Goal: Task Accomplishment & Management: Use online tool/utility

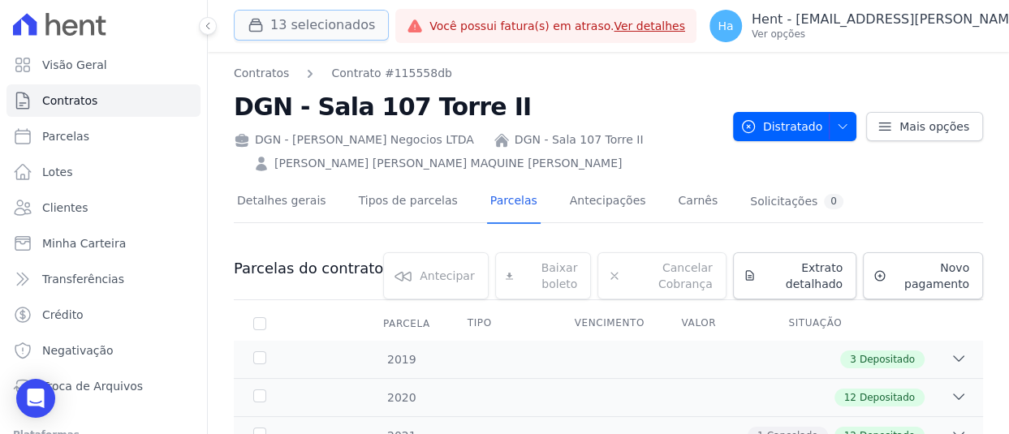
click at [305, 34] on button "13 selecionados" at bounding box center [311, 25] width 155 height 31
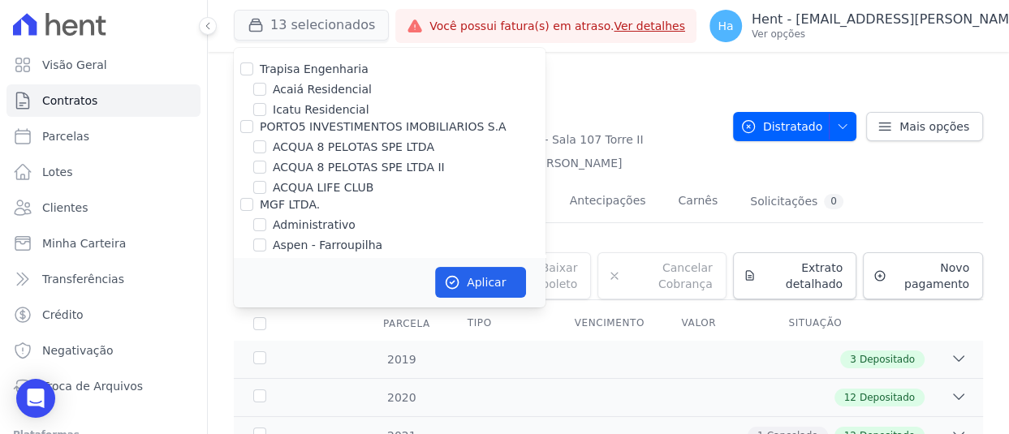
scroll to position [2864, 0]
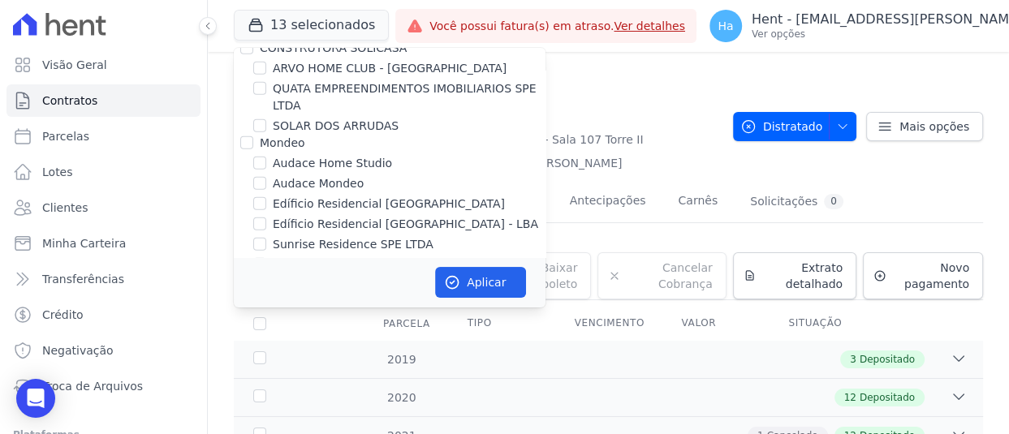
click at [267, 196] on div "Edíficio Residencial [GEOGRAPHIC_DATA]" at bounding box center [390, 204] width 312 height 17
click at [258, 197] on input "Edíficio Residencial [GEOGRAPHIC_DATA]" at bounding box center [259, 203] width 13 height 13
checkbox input "true"
click at [260, 218] on input "Edíficio Residencial [GEOGRAPHIC_DATA] - LBA" at bounding box center [259, 224] width 13 height 13
checkbox input "true"
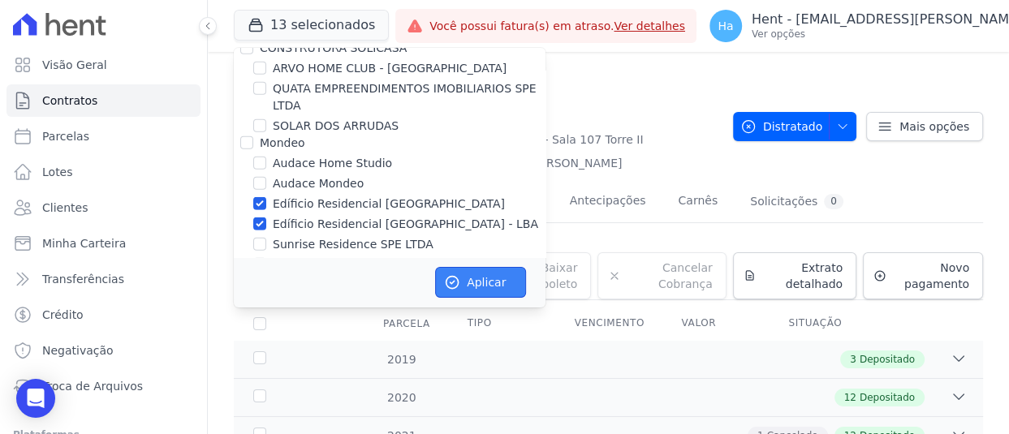
click at [497, 277] on button "Aplicar" at bounding box center [480, 282] width 91 height 31
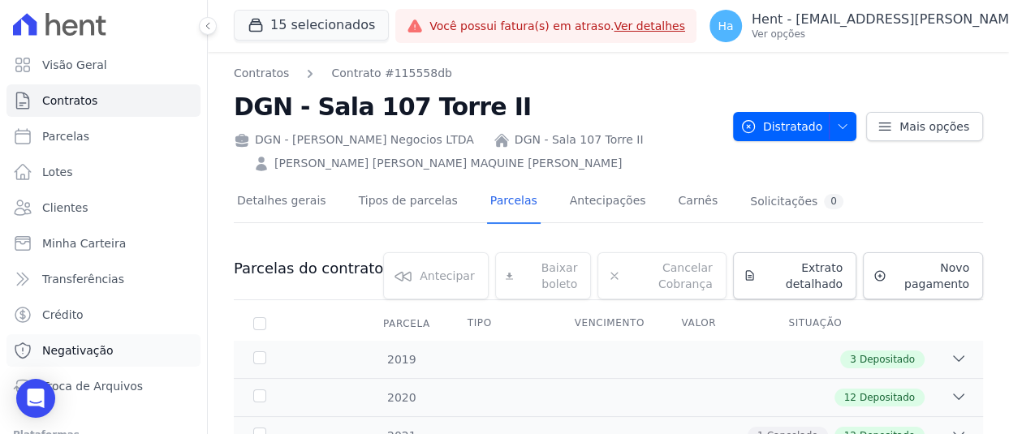
click at [88, 348] on span "Negativação" at bounding box center [77, 351] width 71 height 16
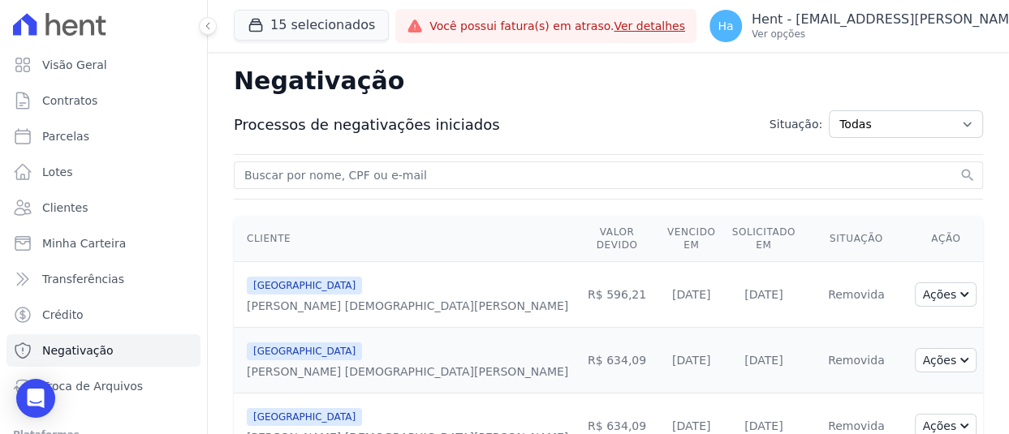
click at [678, 172] on input "search" at bounding box center [598, 175] width 715 height 19
type input "Carla Moreira"
click at [960, 167] on button "search" at bounding box center [968, 175] width 16 height 16
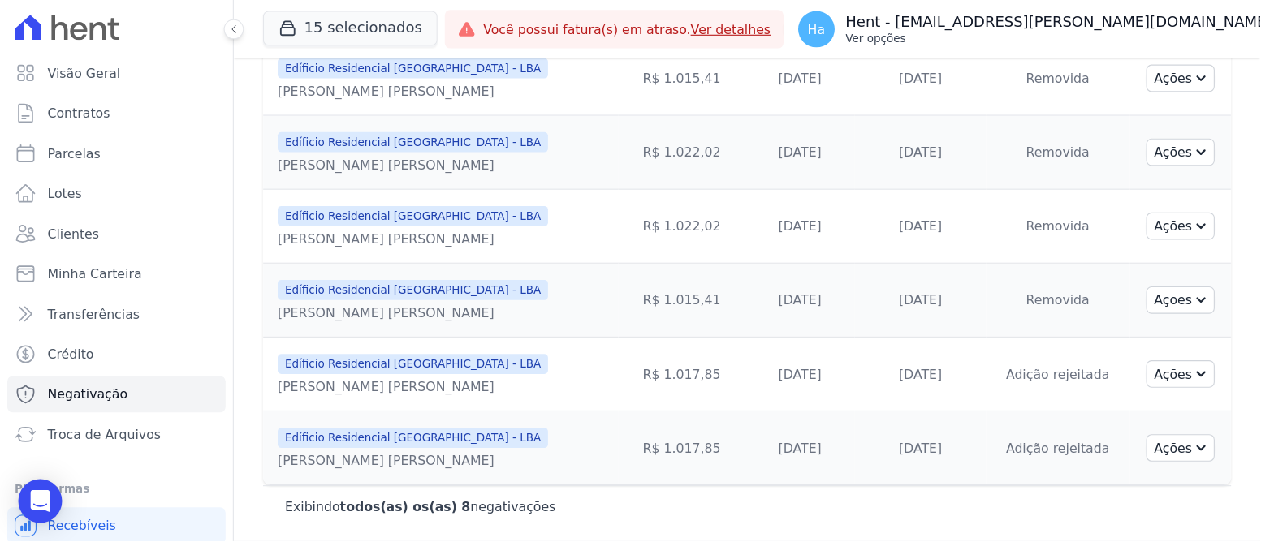
scroll to position [294, 0]
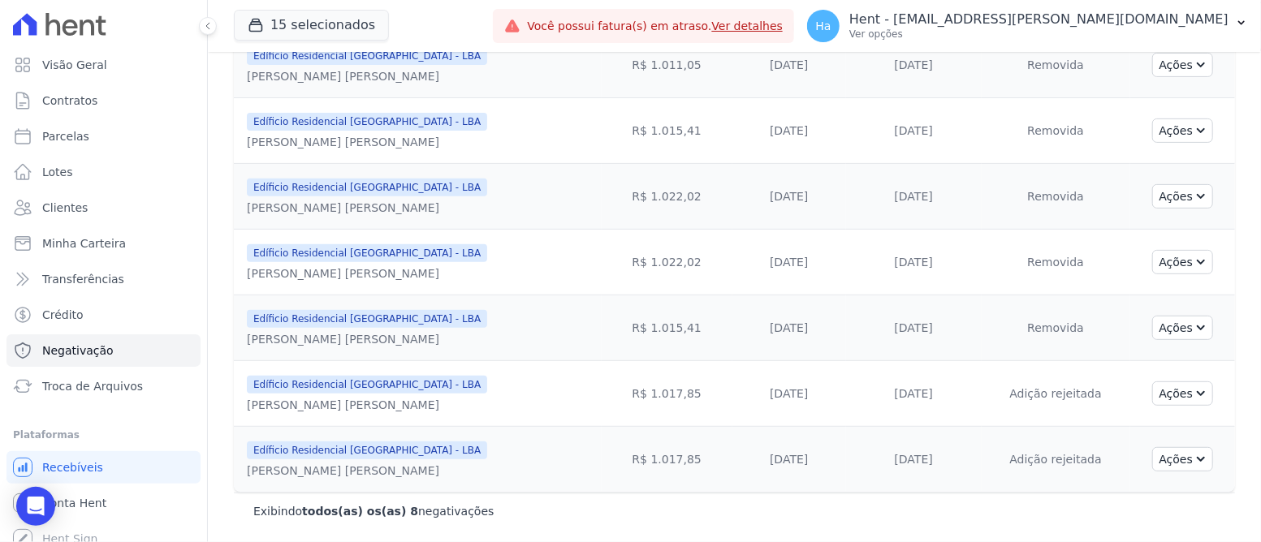
drag, startPoint x: 996, startPoint y: 3, endPoint x: 634, endPoint y: 486, distance: 603.6
click at [634, 433] on td "R$ 1.017,85" at bounding box center [667, 460] width 131 height 66
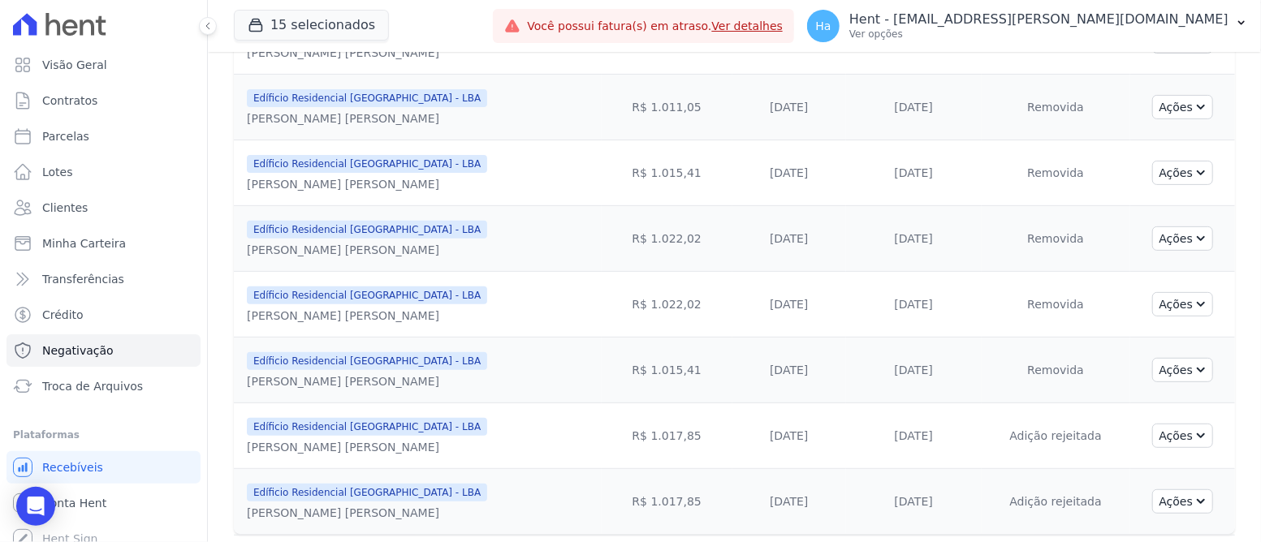
scroll to position [254, 0]
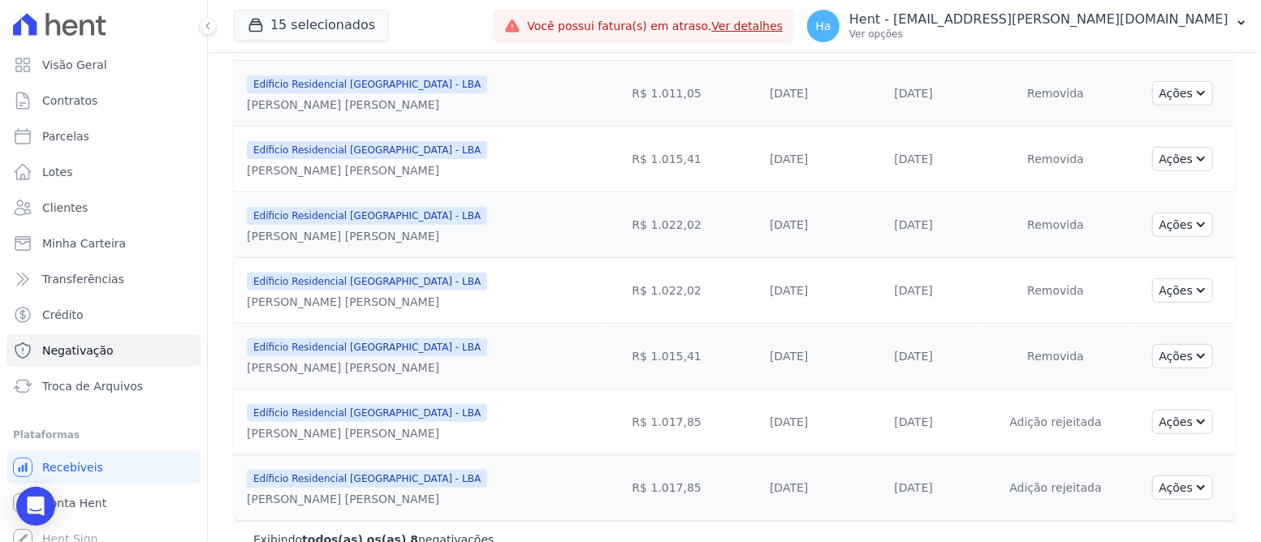
click at [981, 433] on td "Adição rejeitada" at bounding box center [1055, 488] width 149 height 66
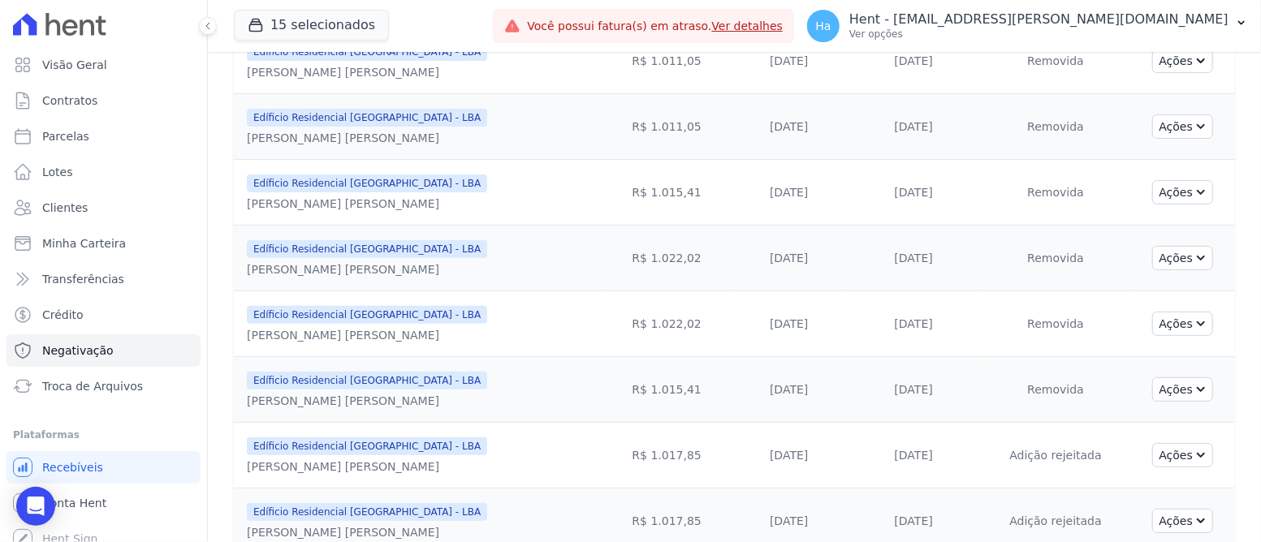
scroll to position [222, 0]
click at [282, 21] on button "15 selecionados" at bounding box center [311, 25] width 155 height 31
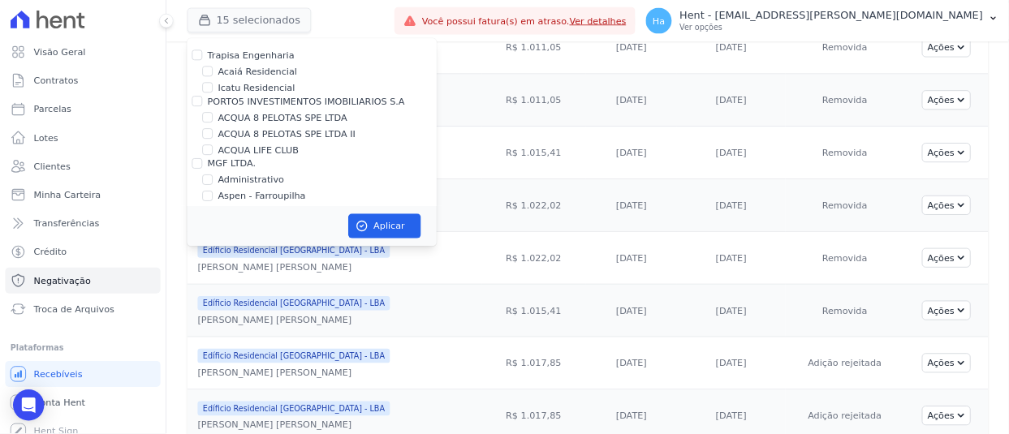
scroll to position [1974, 0]
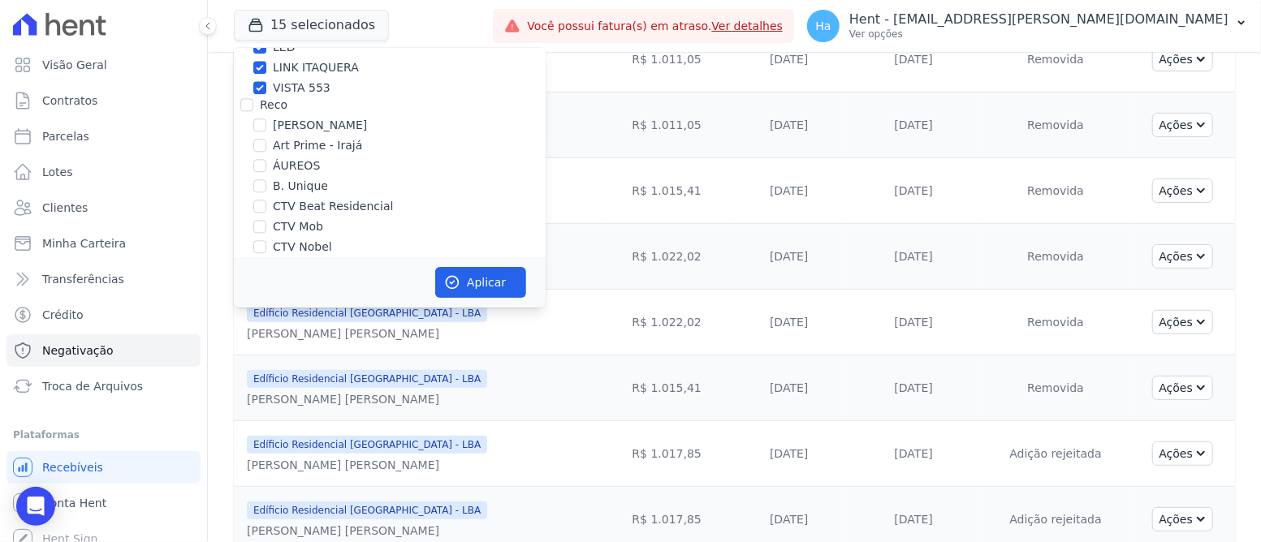
click at [246, 46] on div "15 selecionados Trapisa Engenharia Acaiá Residencial Icatu Residencial PORTO5 I…" at bounding box center [360, 26] width 252 height 54
click at [246, 98] on input "Reco" at bounding box center [246, 104] width 13 height 13
checkbox input "true"
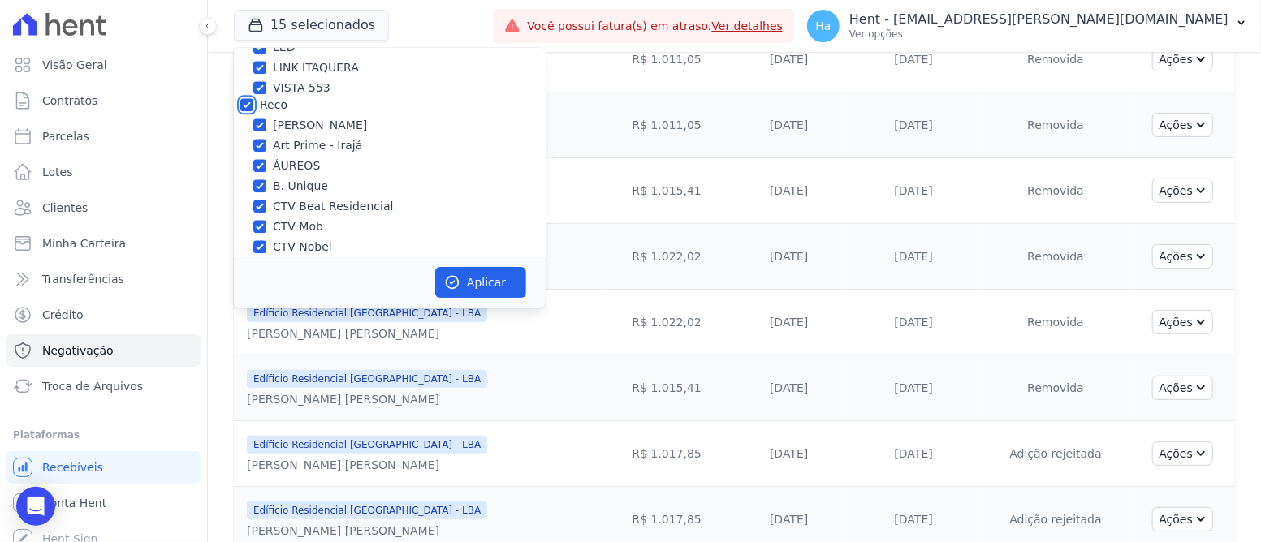
checkbox input "true"
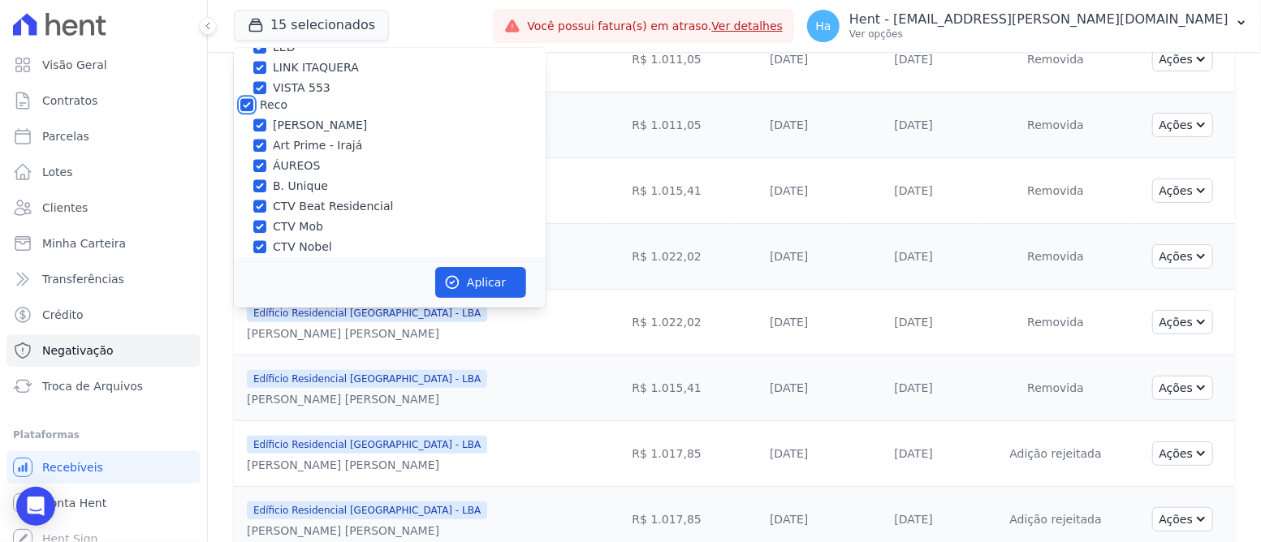
checkbox input "true"
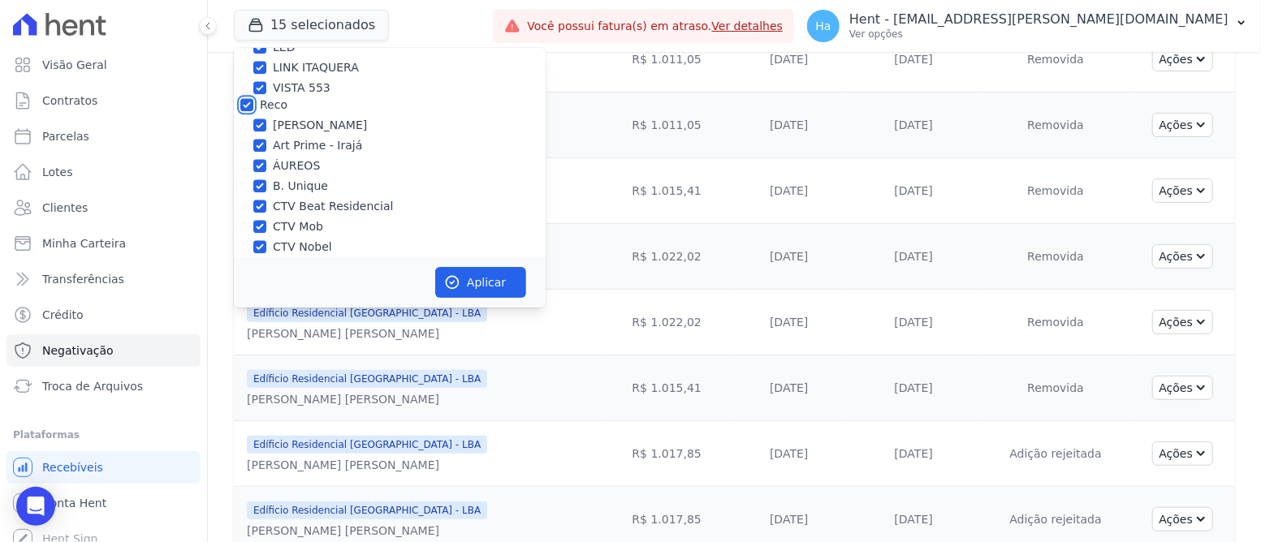
checkbox input "true"
click at [477, 281] on button "Aplicar" at bounding box center [480, 282] width 91 height 31
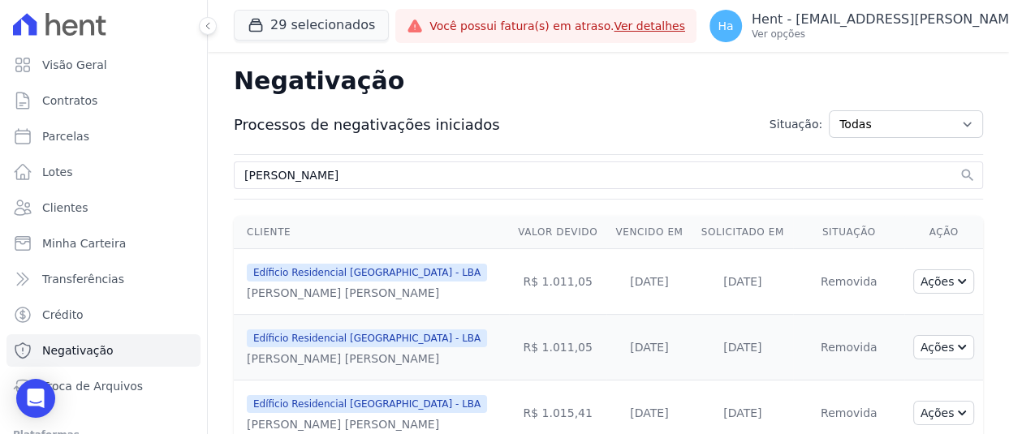
click at [685, 93] on h2 "Negativação" at bounding box center [608, 81] width 749 height 32
click at [896, 12] on p "Hent - [EMAIL_ADDRESS][DOMAIN_NAME]" at bounding box center [941, 19] width 379 height 16
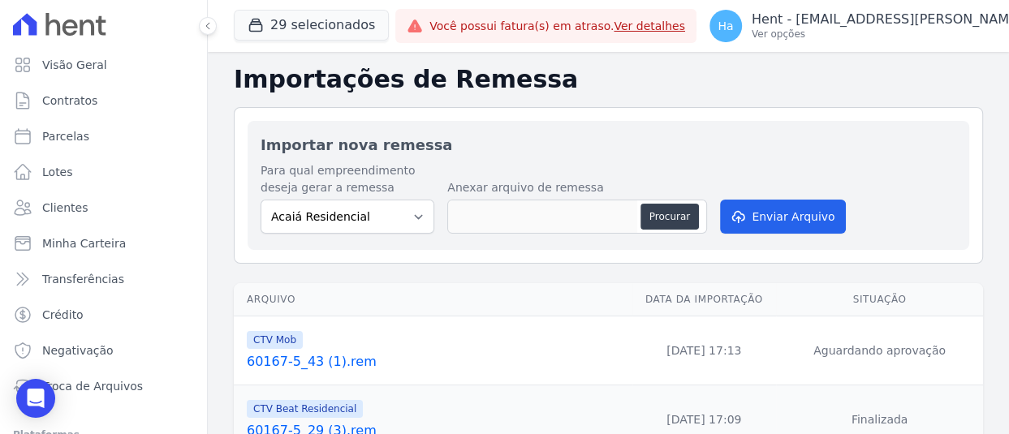
click at [333, 356] on link "60167-5_43 (1).rem" at bounding box center [436, 361] width 379 height 19
click at [298, 356] on link "60167-5_43 (1).rem" at bounding box center [436, 361] width 379 height 19
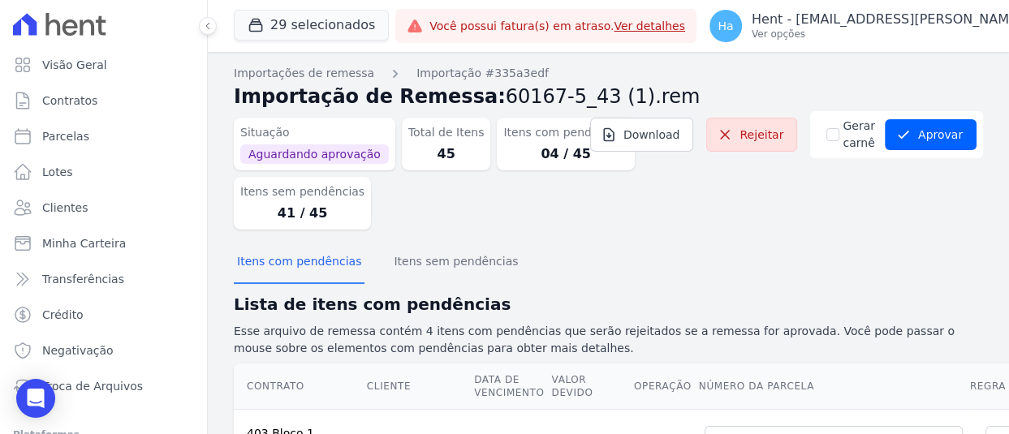
scroll to position [323, 0]
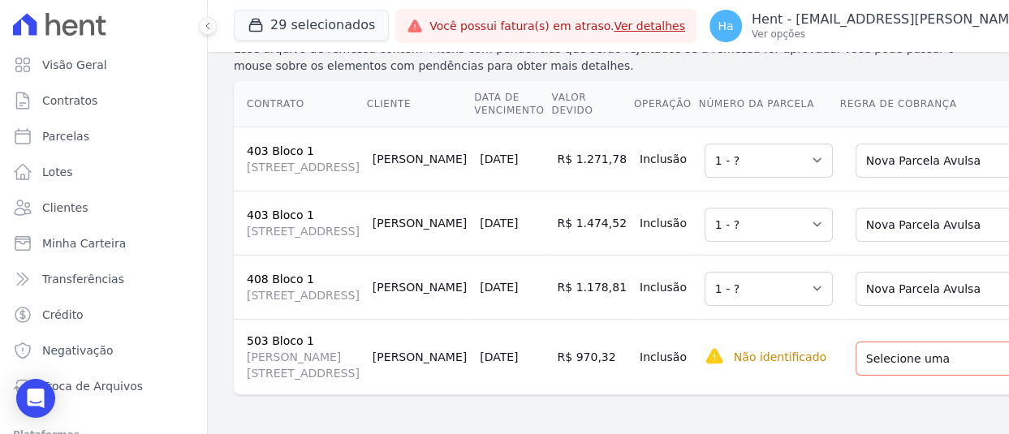
scroll to position [442, 0]
click at [856, 342] on select "Selecione uma Nova Parcela Avulsa Parcela Avulsa Existente Sinal (1 X R$ 999,00…" at bounding box center [956, 359] width 201 height 34
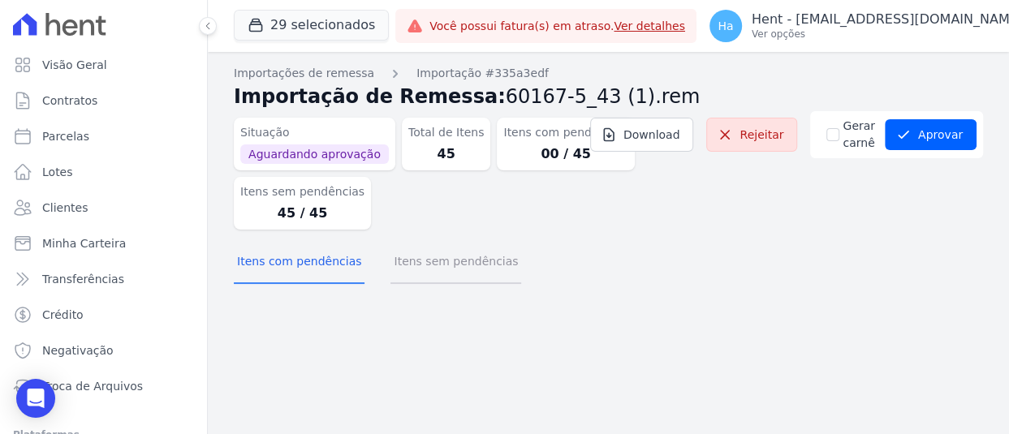
click at [433, 266] on button "Itens sem pendências" at bounding box center [455, 263] width 131 height 42
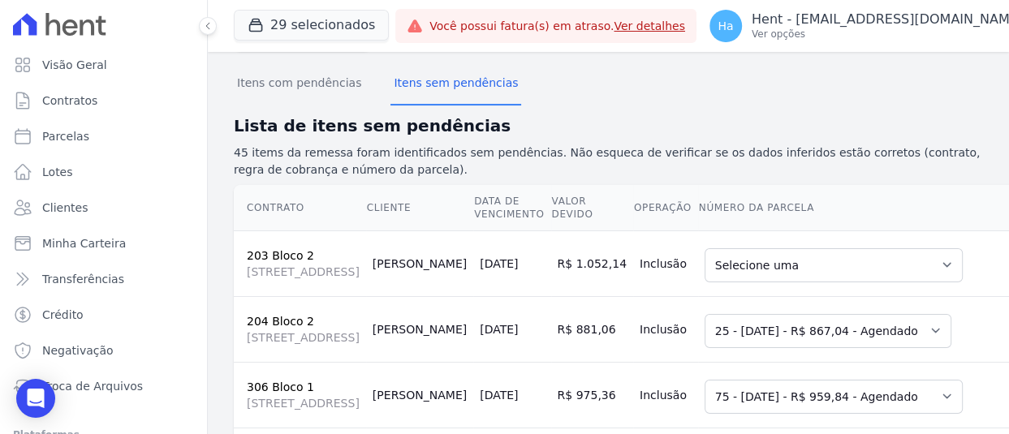
scroll to position [195, 0]
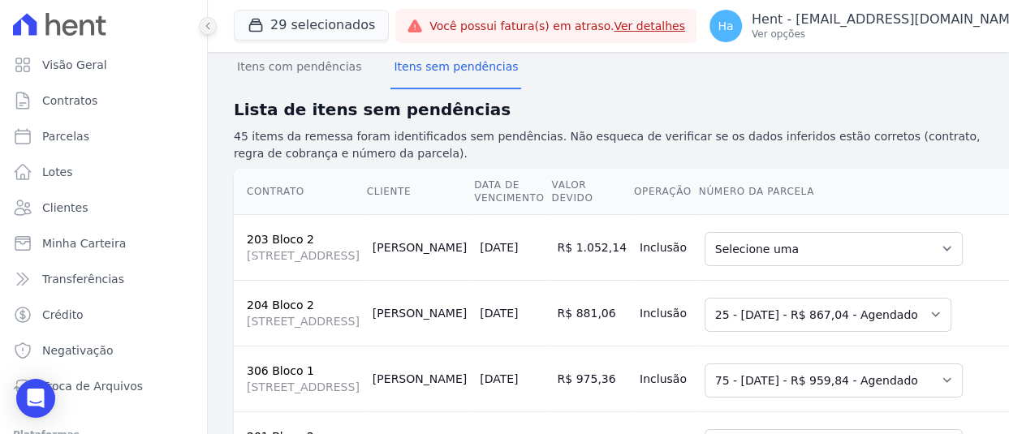
click at [201, 27] on button at bounding box center [208, 26] width 18 height 18
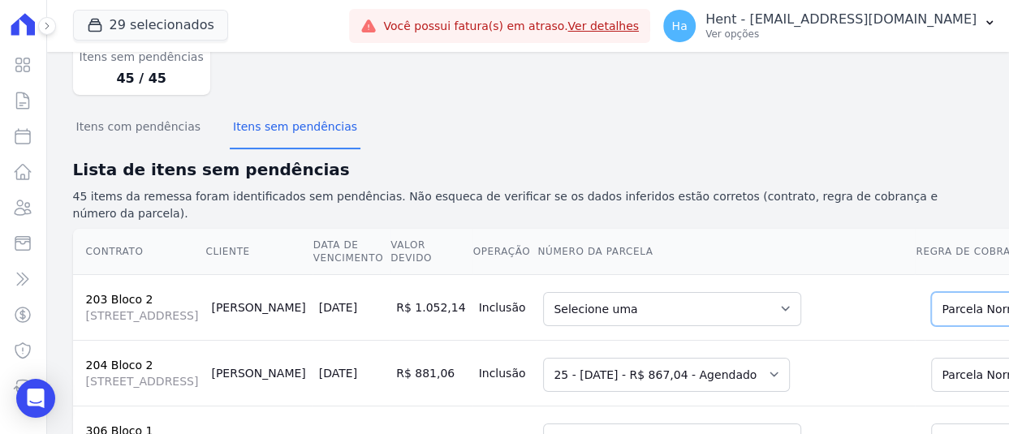
click at [675, 292] on select "Selecione uma 78 - [DATE] - R$ 1.035,41 - Agendado 79 - [DATE] - R$ 1.035,41 - …" at bounding box center [672, 309] width 258 height 34
click at [803, 340] on td "Selecione uma 25 - [DATE] - R$ 867,04 - Agendado 26 - [DATE] - R$ 867,04 - Agen…" at bounding box center [726, 373] width 378 height 66
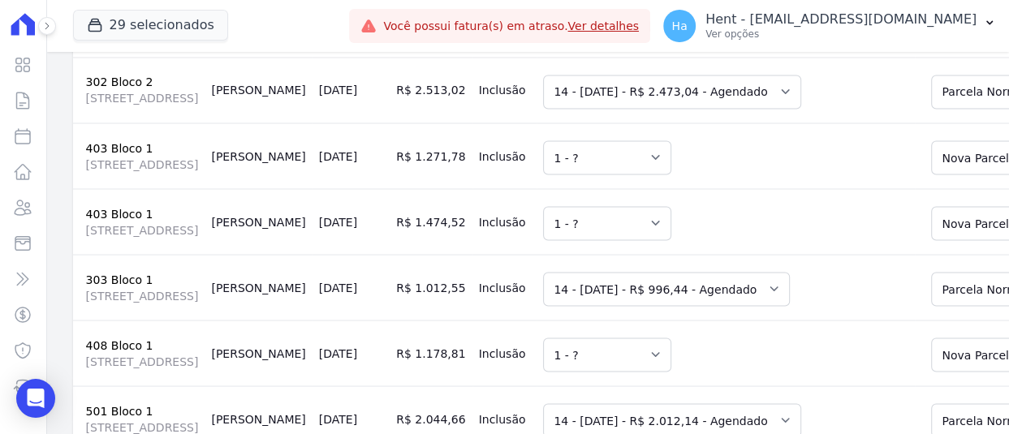
scroll to position [2094, 0]
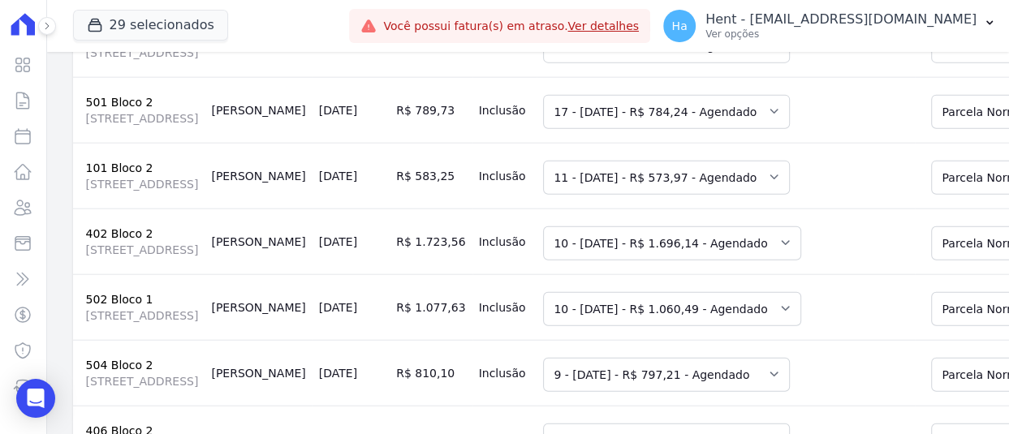
scroll to position [2668, 0]
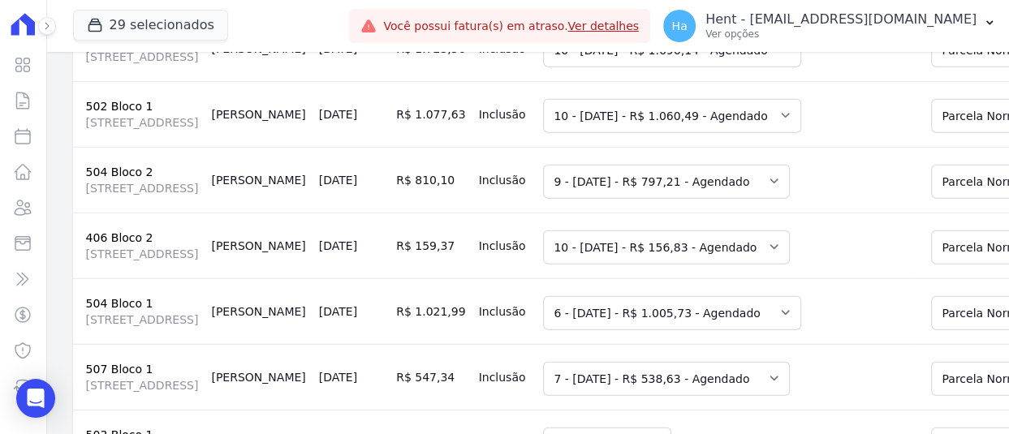
scroll to position [2830, 0]
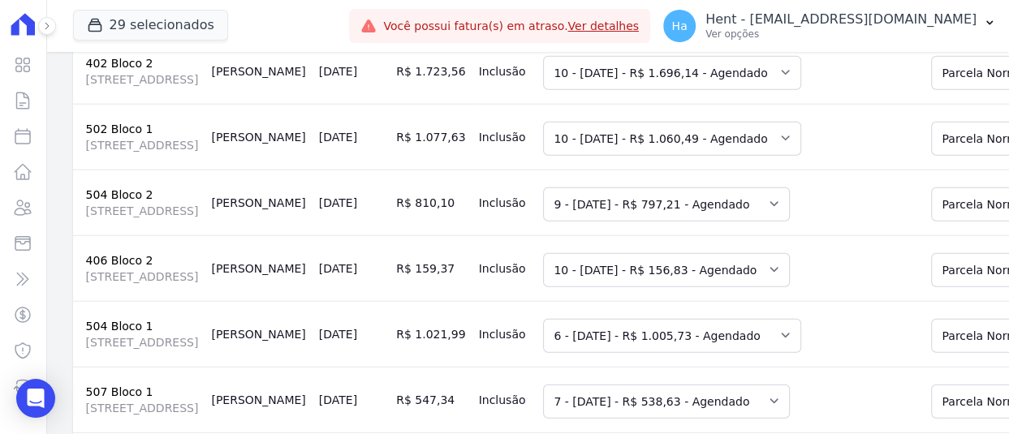
select select "0"
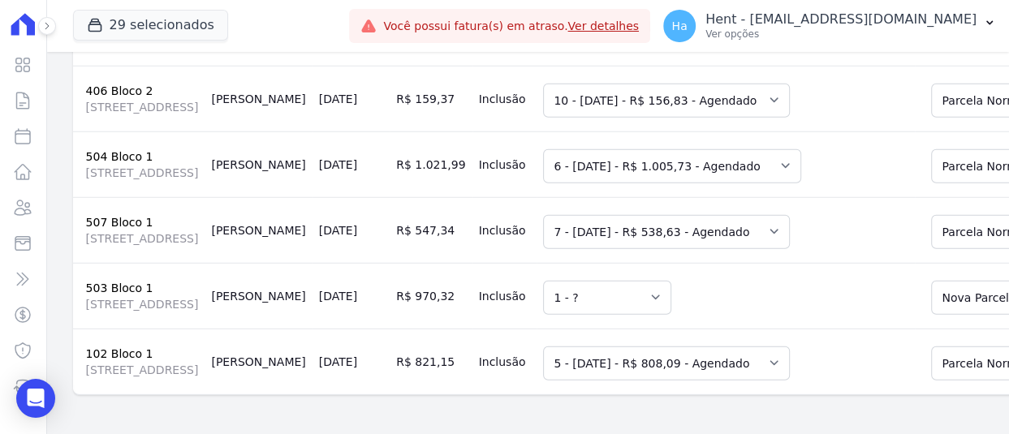
scroll to position [4648, 0]
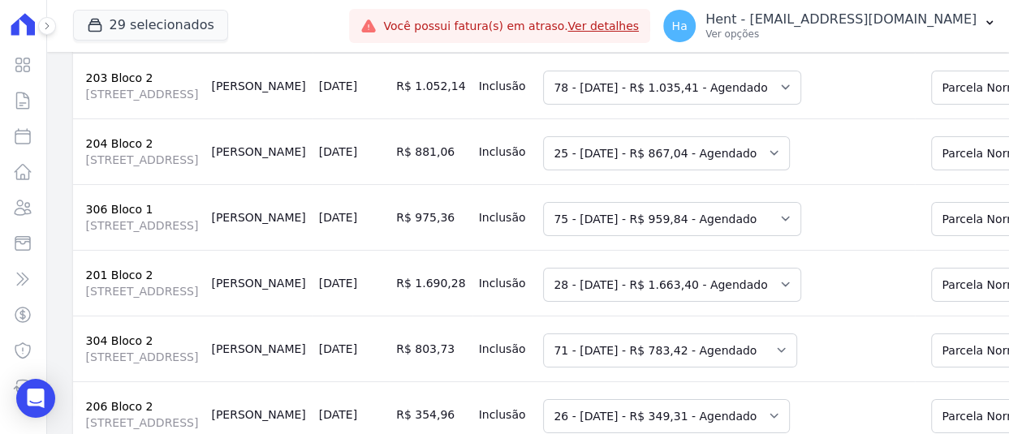
scroll to position [22, 0]
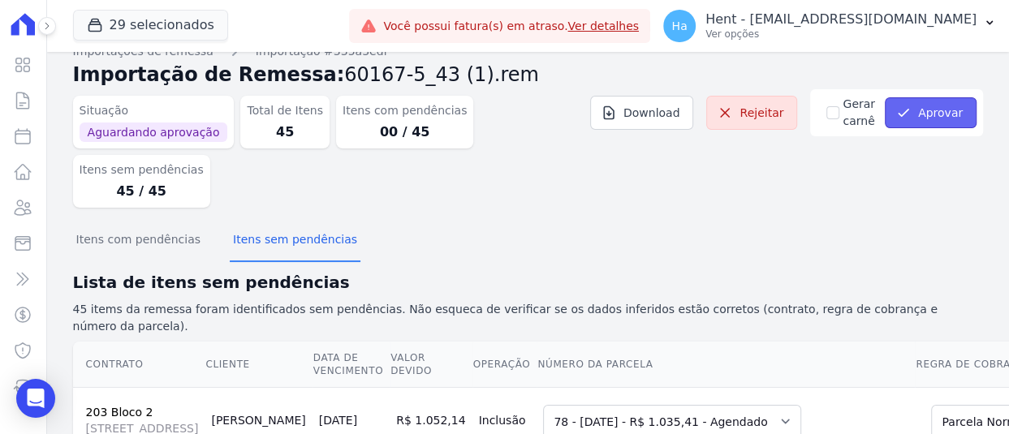
click at [932, 115] on button "Aprovar" at bounding box center [931, 112] width 92 height 31
